Goal: Find specific page/section: Find specific page/section

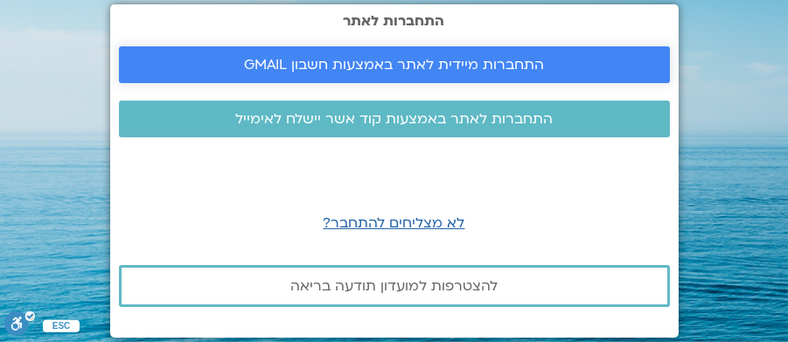
click at [457, 57] on span "התחברות מיידית לאתר באמצעות חשבון GMAIL" at bounding box center [394, 65] width 300 height 16
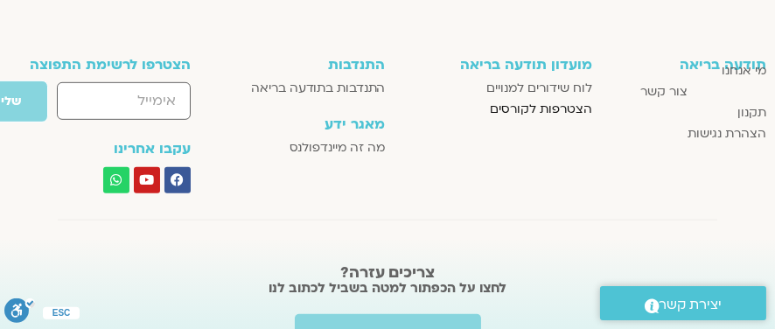
scroll to position [2517, 0]
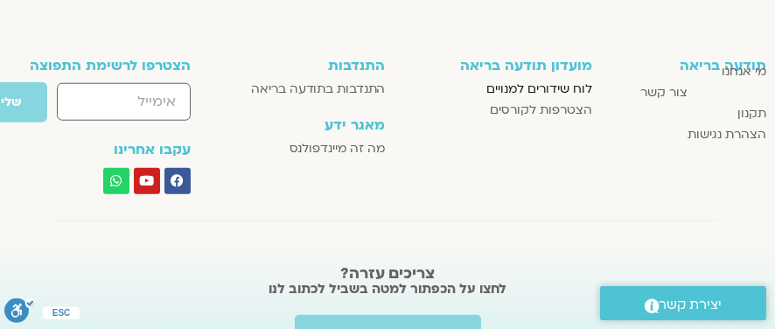
click at [539, 88] on span "לוח שידורים למנויים" at bounding box center [540, 89] width 106 height 21
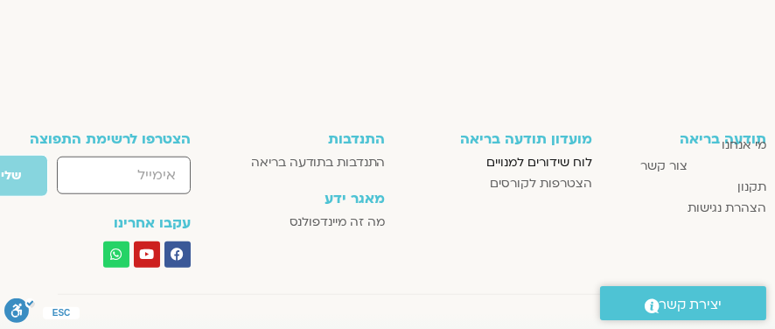
click at [547, 159] on span "לוח שידורים למנויים" at bounding box center [540, 162] width 106 height 21
click at [537, 161] on span "לוח שידורים למנויים" at bounding box center [540, 162] width 106 height 21
click at [547, 163] on span "לוח שידורים למנויים" at bounding box center [540, 162] width 106 height 21
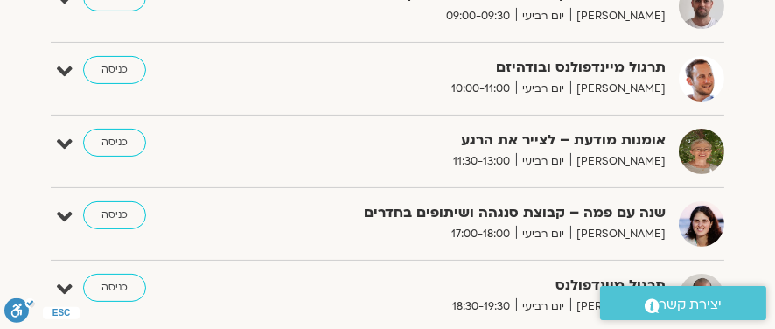
scroll to position [962, 0]
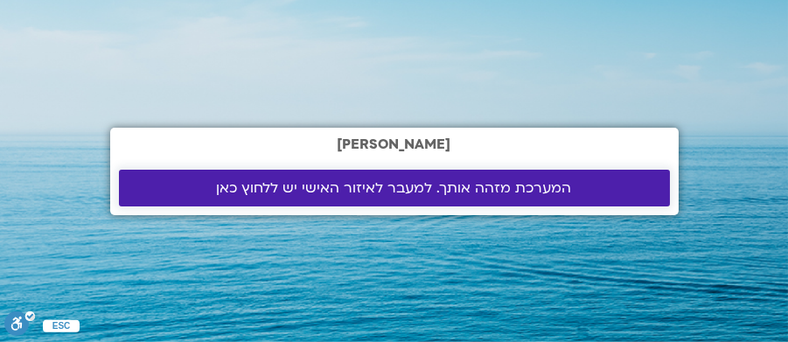
click at [393, 191] on span "המערכת מזהה אותך. למעבר לאיזור האישי יש ללחוץ כאן" at bounding box center [394, 188] width 355 height 16
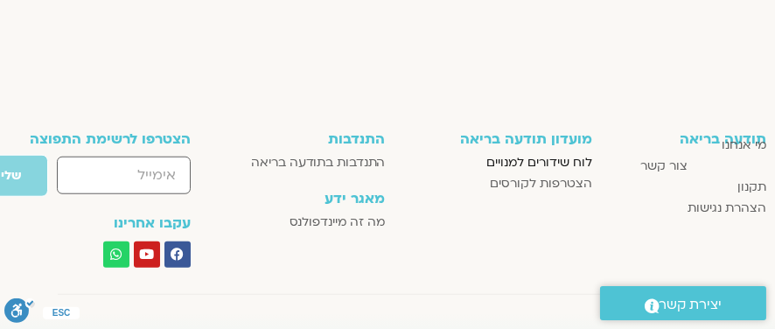
click at [515, 158] on span "לוח שידורים למנויים" at bounding box center [540, 162] width 106 height 21
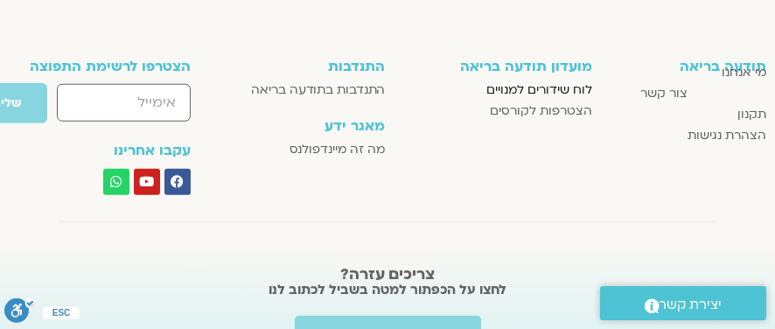
click at [559, 85] on span "לוח שידורים למנויים" at bounding box center [540, 90] width 106 height 21
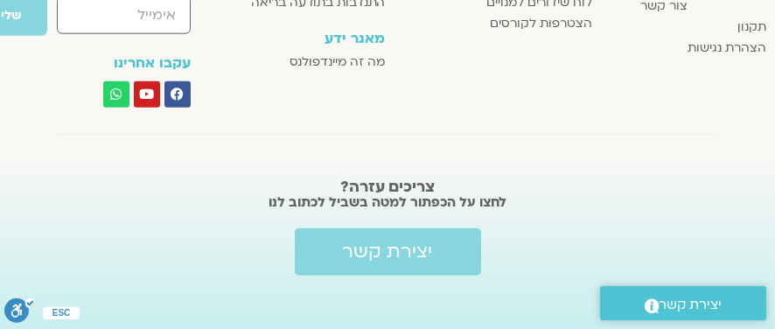
scroll to position [2516, 0]
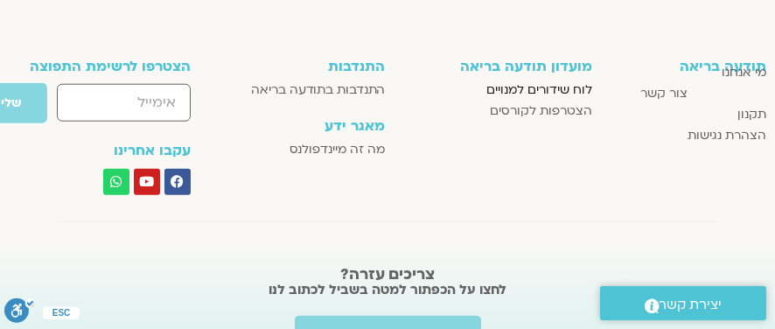
click at [519, 87] on span "לוח שידורים למנויים" at bounding box center [540, 90] width 106 height 21
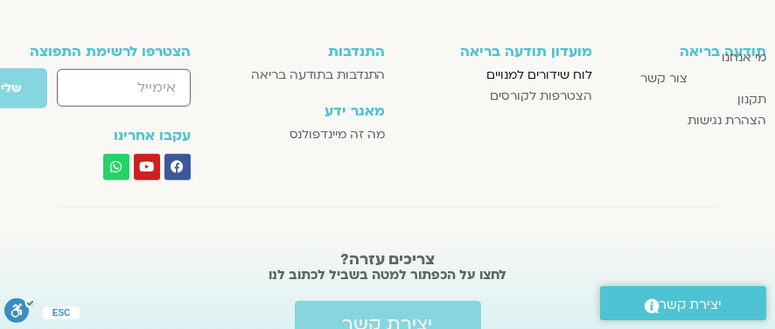
click at [534, 71] on span "לוח שידורים למנויים" at bounding box center [540, 75] width 106 height 21
click at [506, 70] on span "לוח שידורים למנויים" at bounding box center [540, 75] width 106 height 21
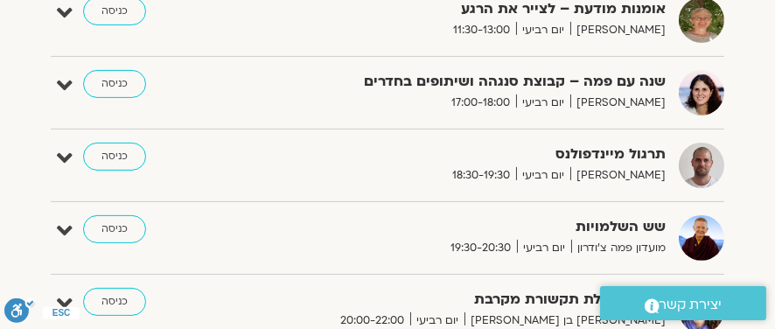
scroll to position [962, 0]
